Goal: Task Accomplishment & Management: Use online tool/utility

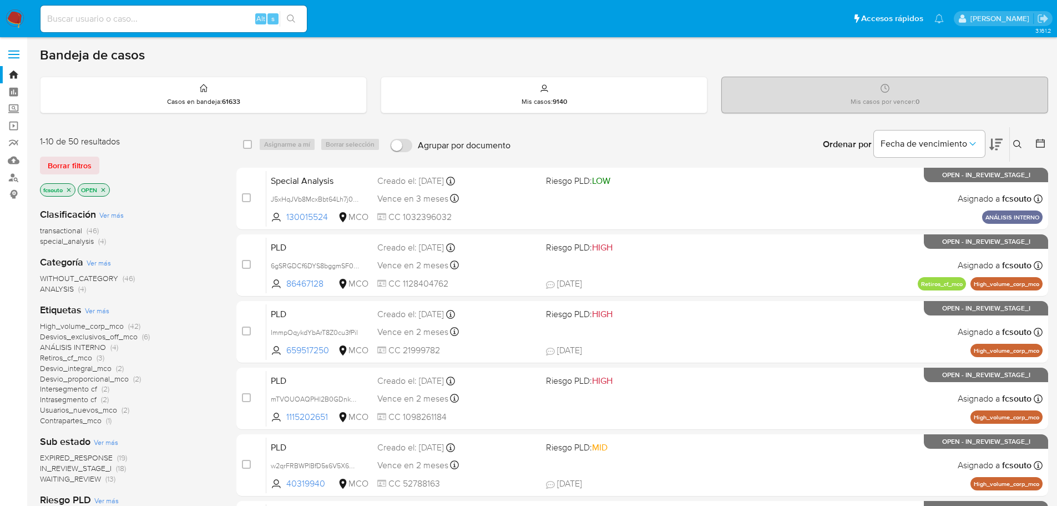
click at [133, 27] on div "Alt s" at bounding box center [174, 19] width 266 height 27
click at [136, 19] on input at bounding box center [174, 19] width 266 height 14
paste input "130015524"
type input "130015524"
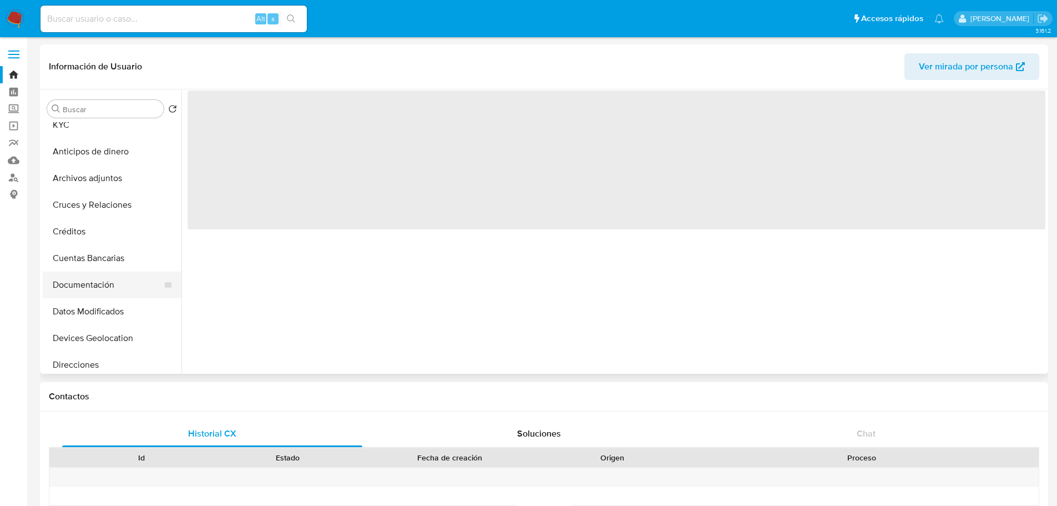
scroll to position [111, 0]
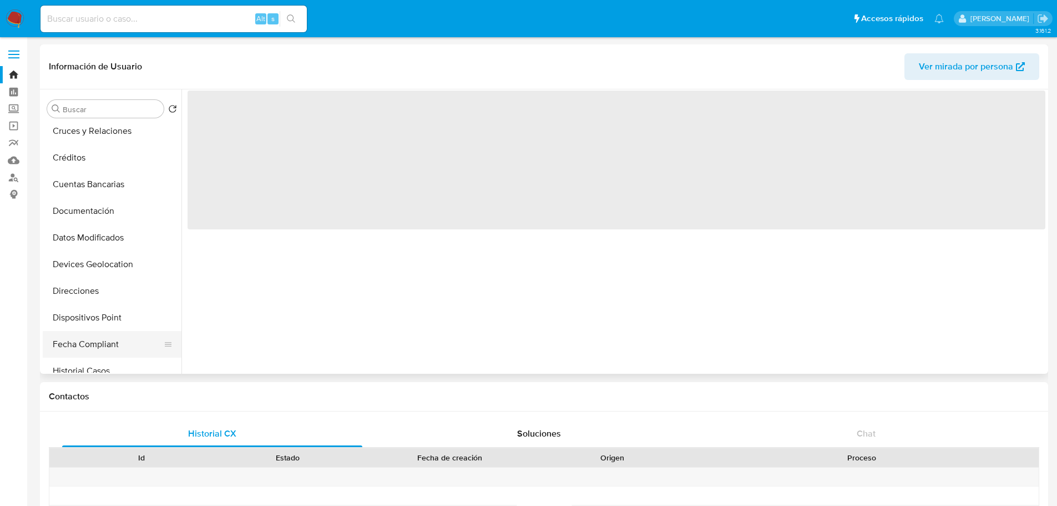
select select "10"
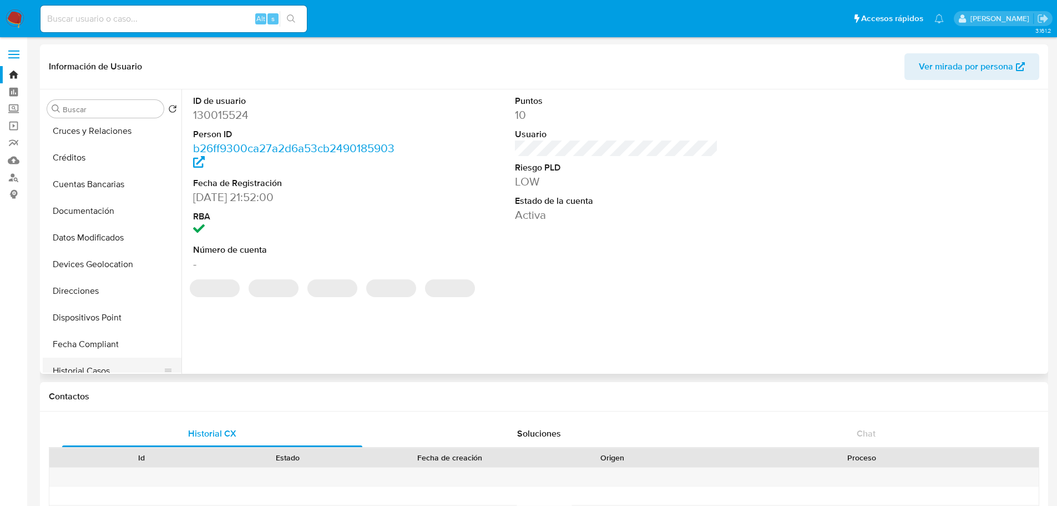
click at [92, 368] on button "Historial Casos" at bounding box center [108, 370] width 130 height 27
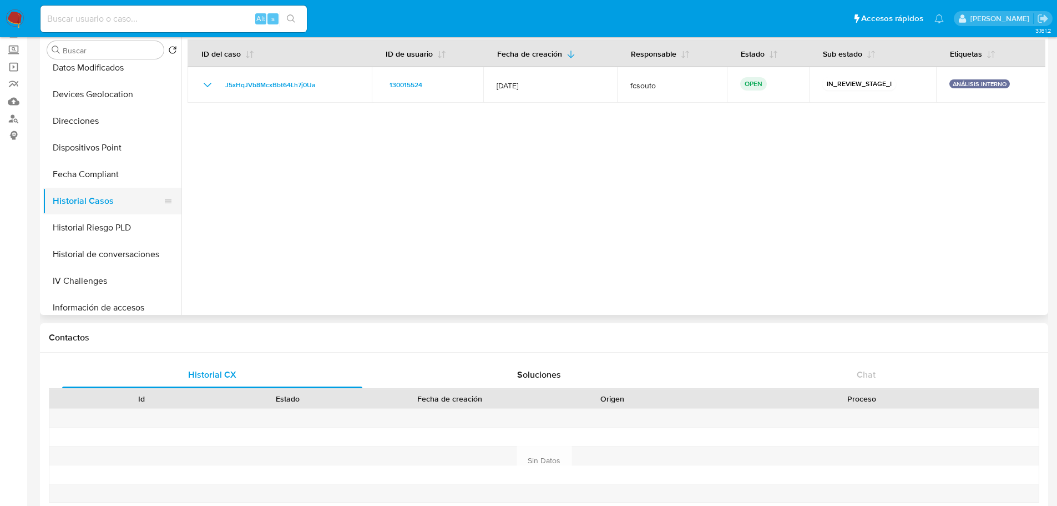
scroll to position [0, 0]
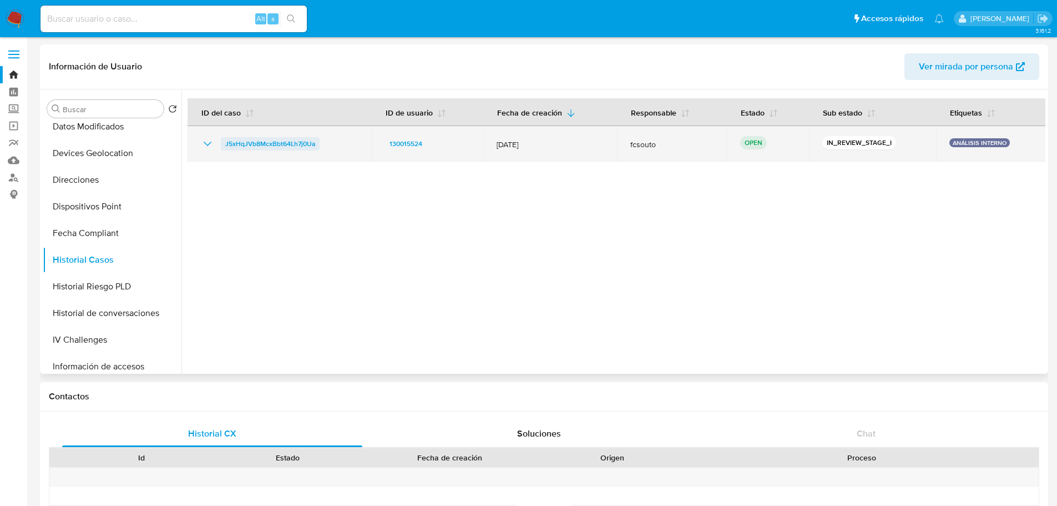
click at [265, 145] on span "J5xHqJVb8McxBbt64Lh7j0Ua" at bounding box center [270, 143] width 90 height 13
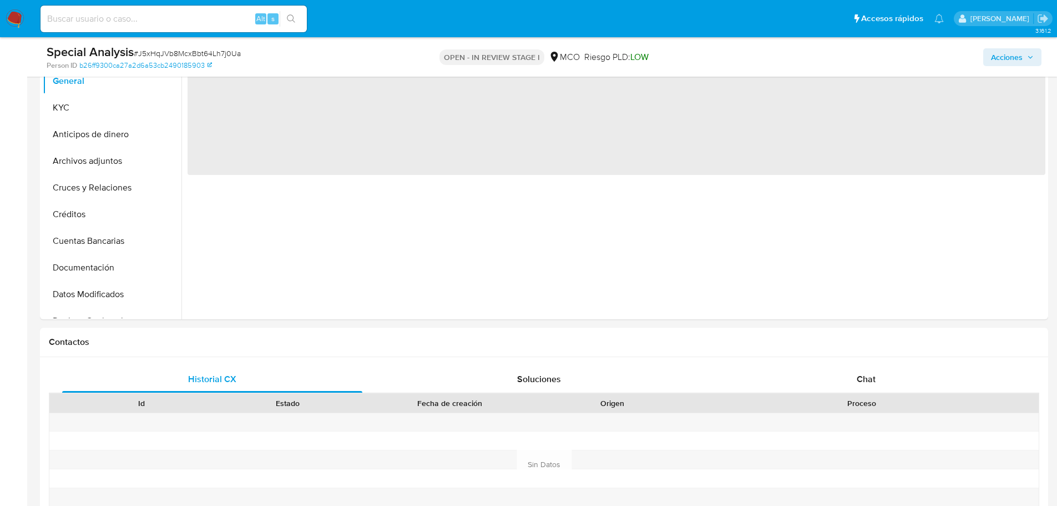
scroll to position [333, 0]
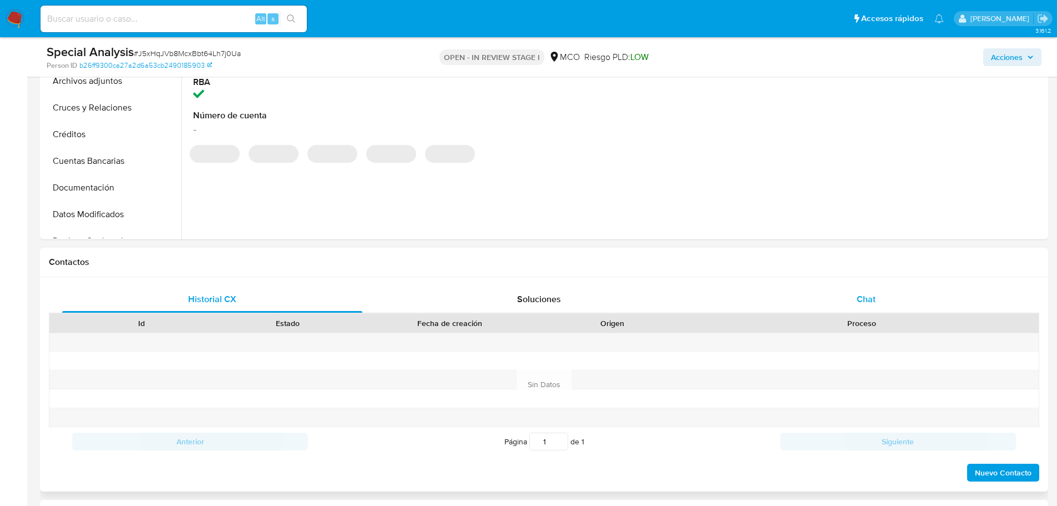
click at [884, 295] on div "Chat" at bounding box center [866, 299] width 300 height 27
select select "10"
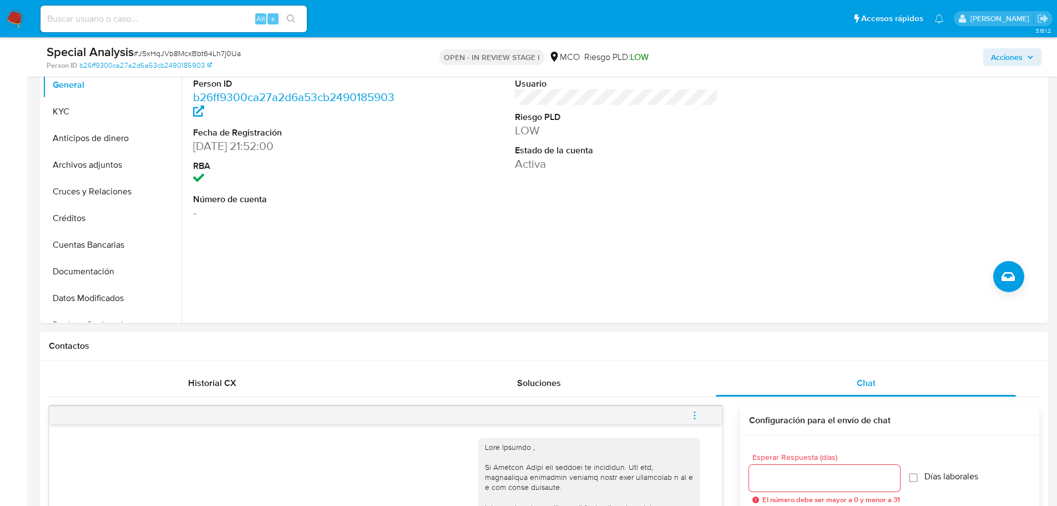
scroll to position [166, 0]
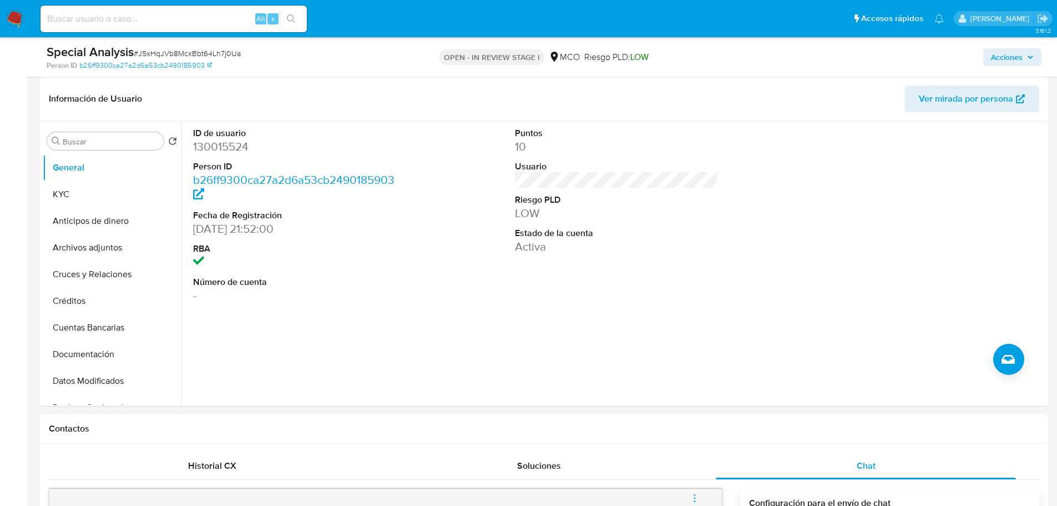
click at [9, 17] on img at bounding box center [15, 18] width 19 height 19
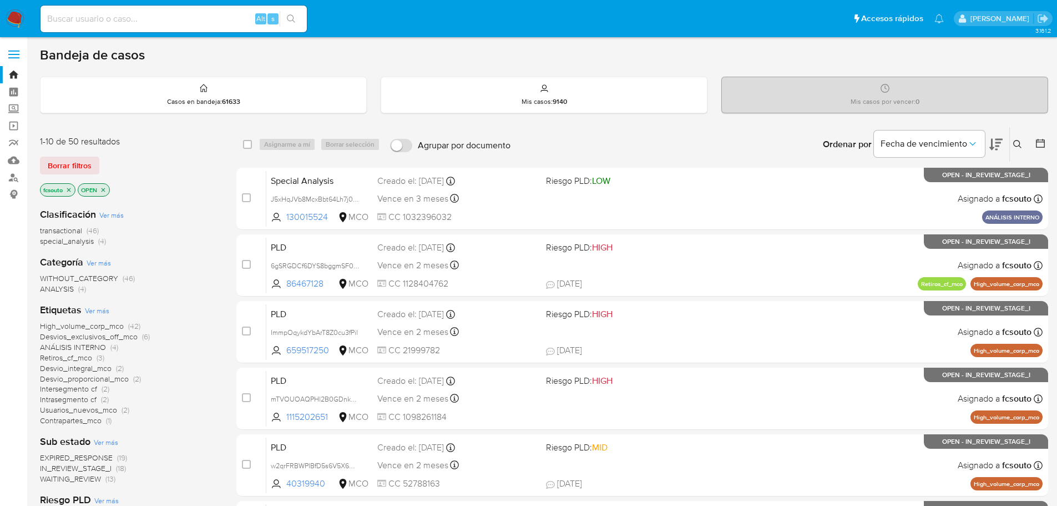
click at [68, 195] on p "fcsouto" at bounding box center [58, 190] width 34 height 12
click at [68, 191] on icon "close-filter" at bounding box center [68, 189] width 7 height 7
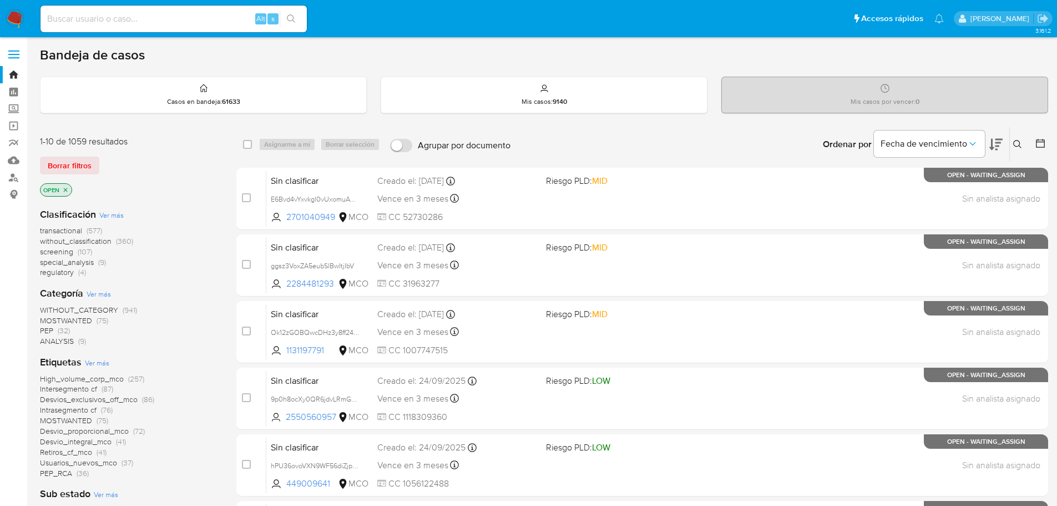
click at [67, 231] on span "transactional" at bounding box center [61, 230] width 42 height 11
